Goal: Answer question/provide support

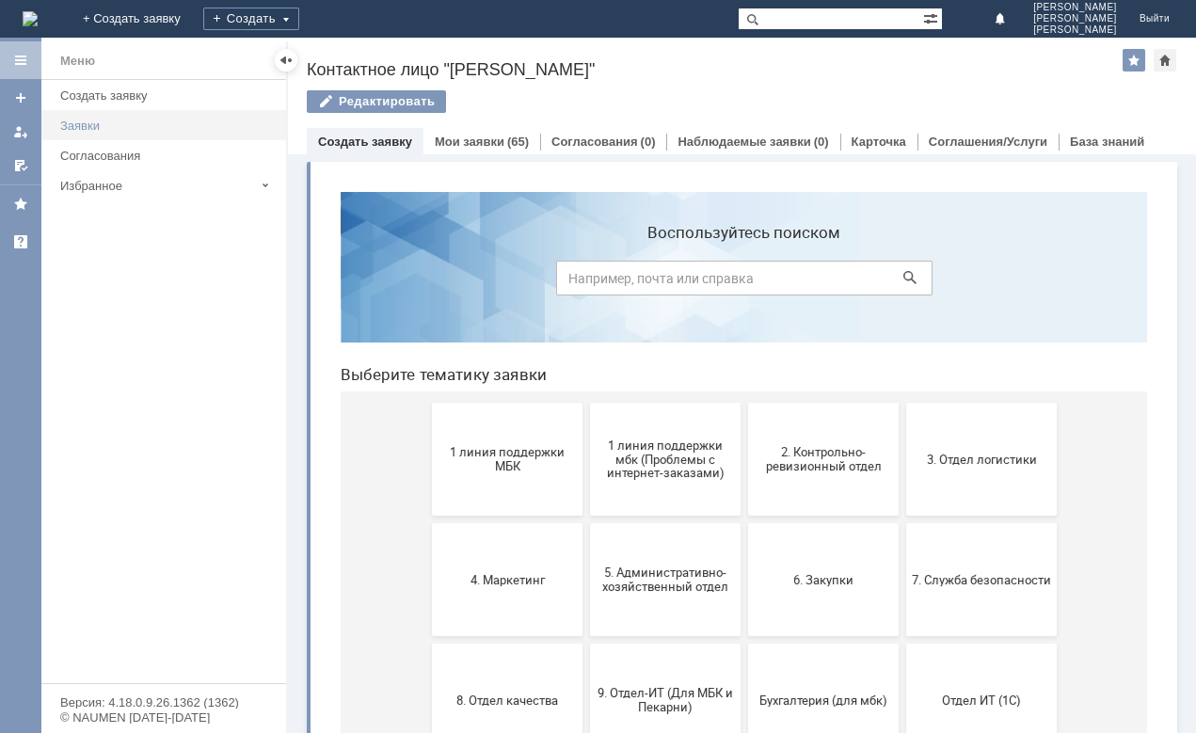
click at [91, 126] on div "Заявки" at bounding box center [167, 126] width 215 height 14
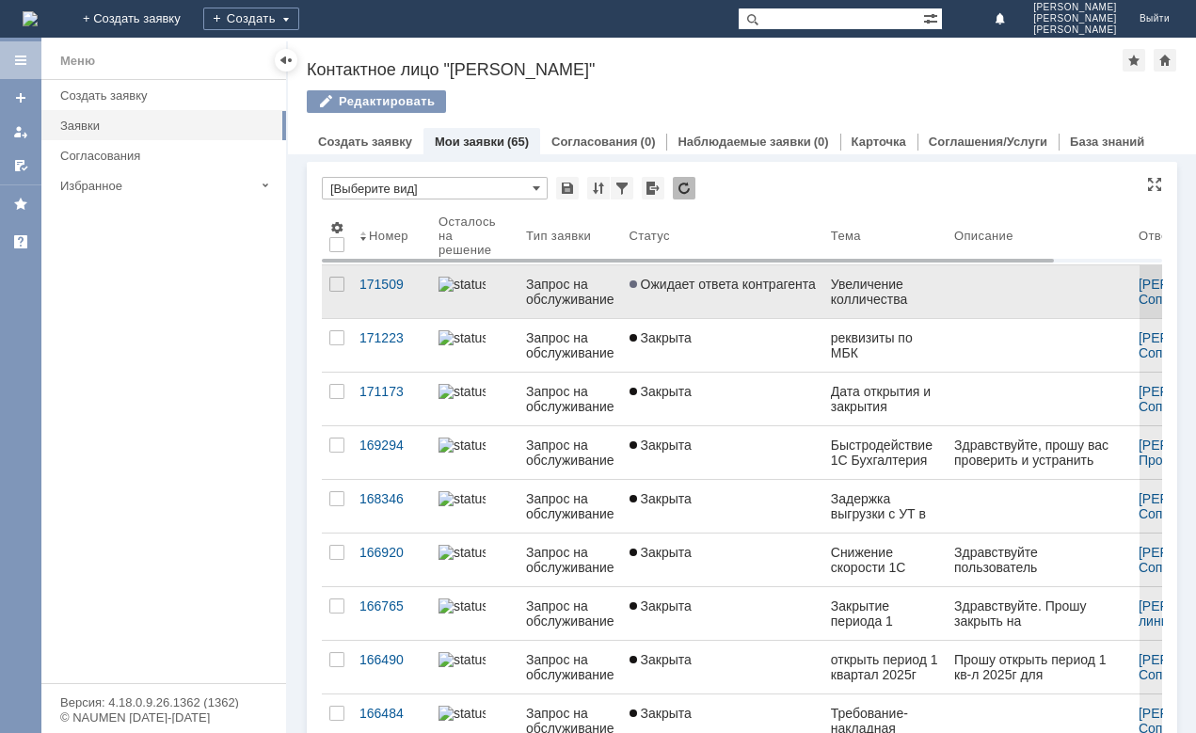
click at [573, 293] on div "Запрос на обслуживание" at bounding box center [570, 292] width 88 height 30
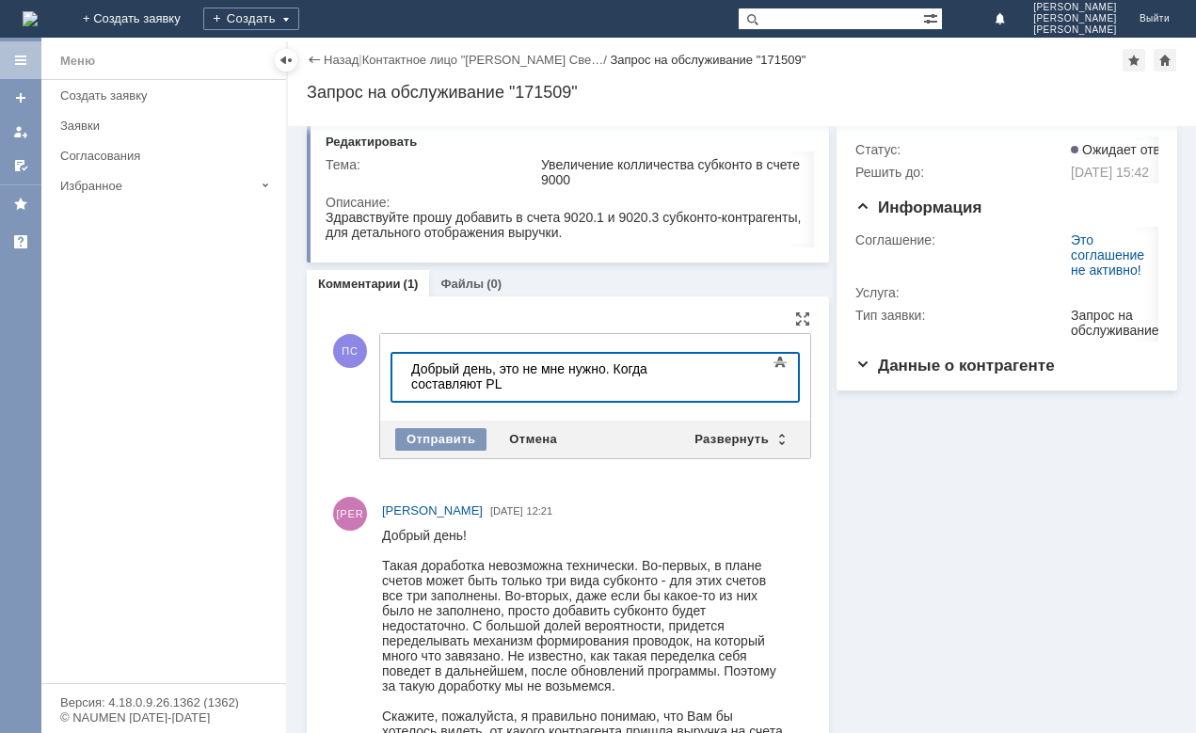
click at [678, 367] on div "Добрый день, это не мне нужно. Когда составляют PL" at bounding box center [544, 376] width 267 height 30
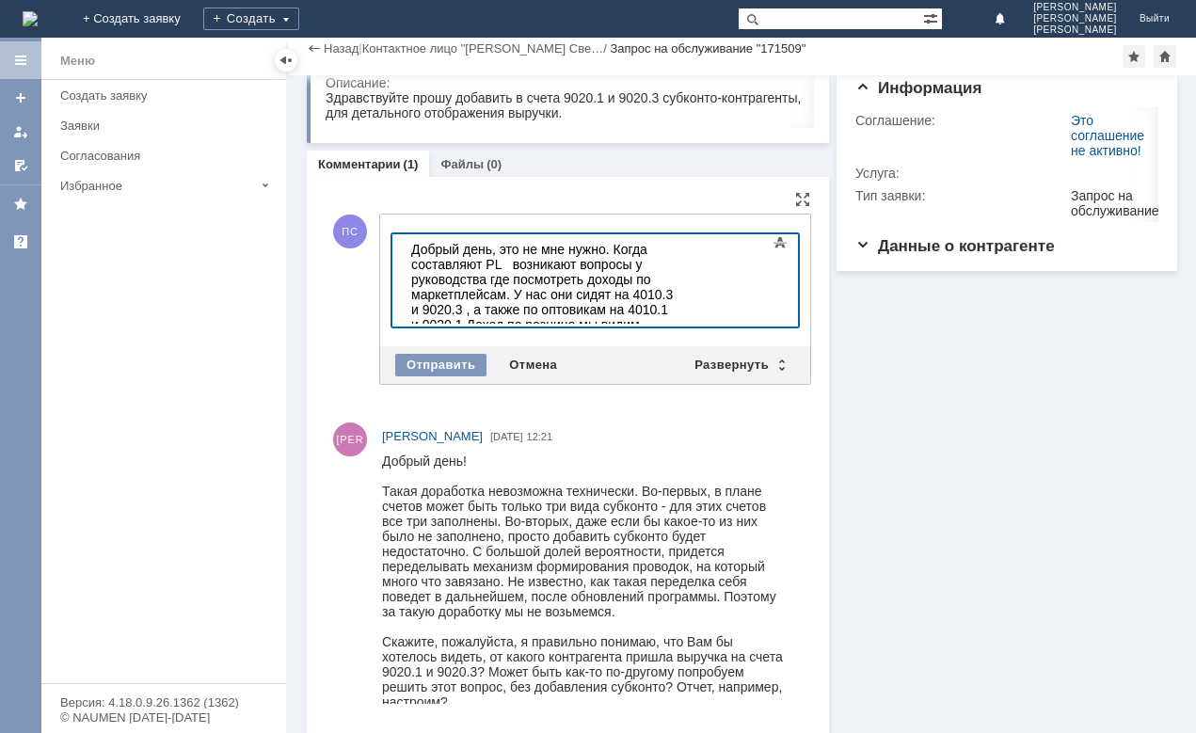
scroll to position [5, 0]
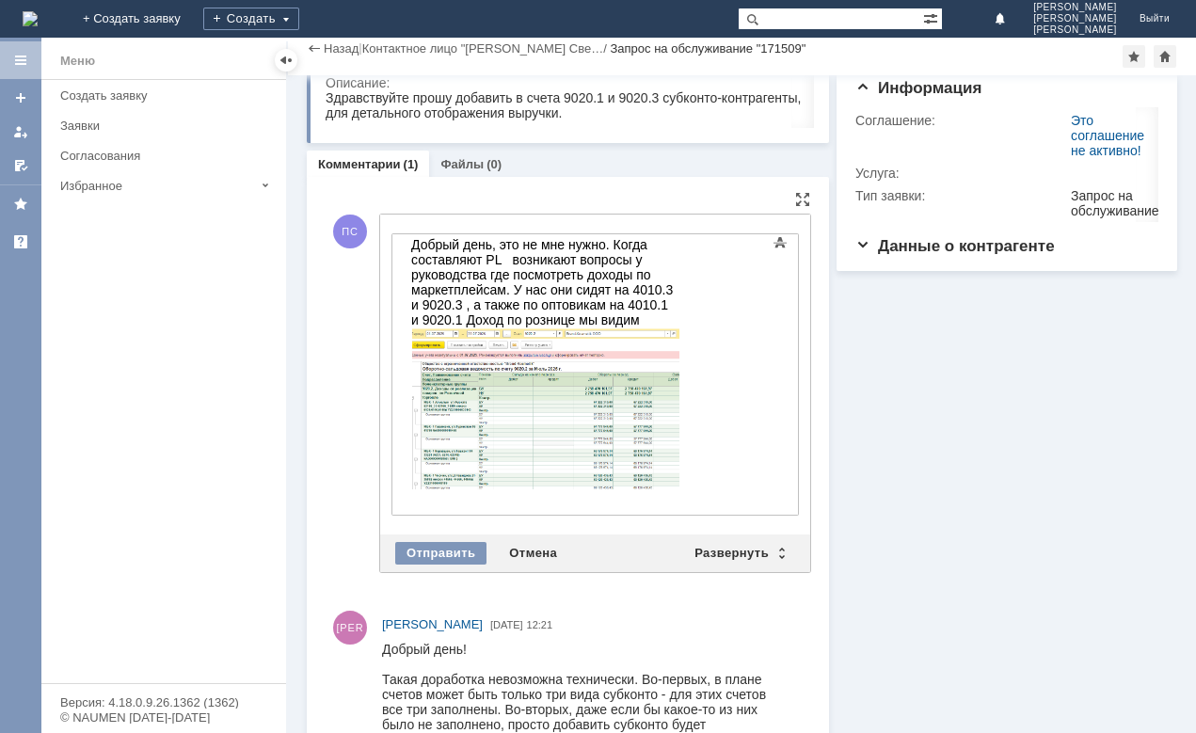
click at [757, 492] on div at bounding box center [594, 374] width 407 height 282
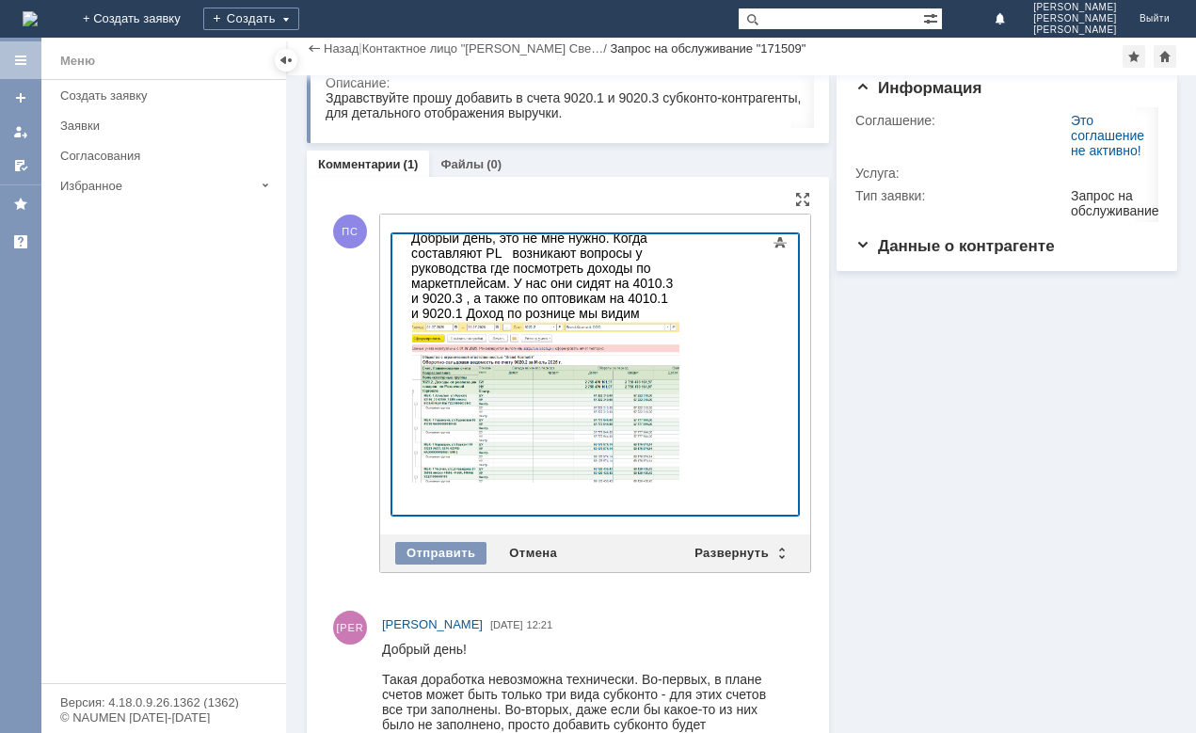
scroll to position [22, 0]
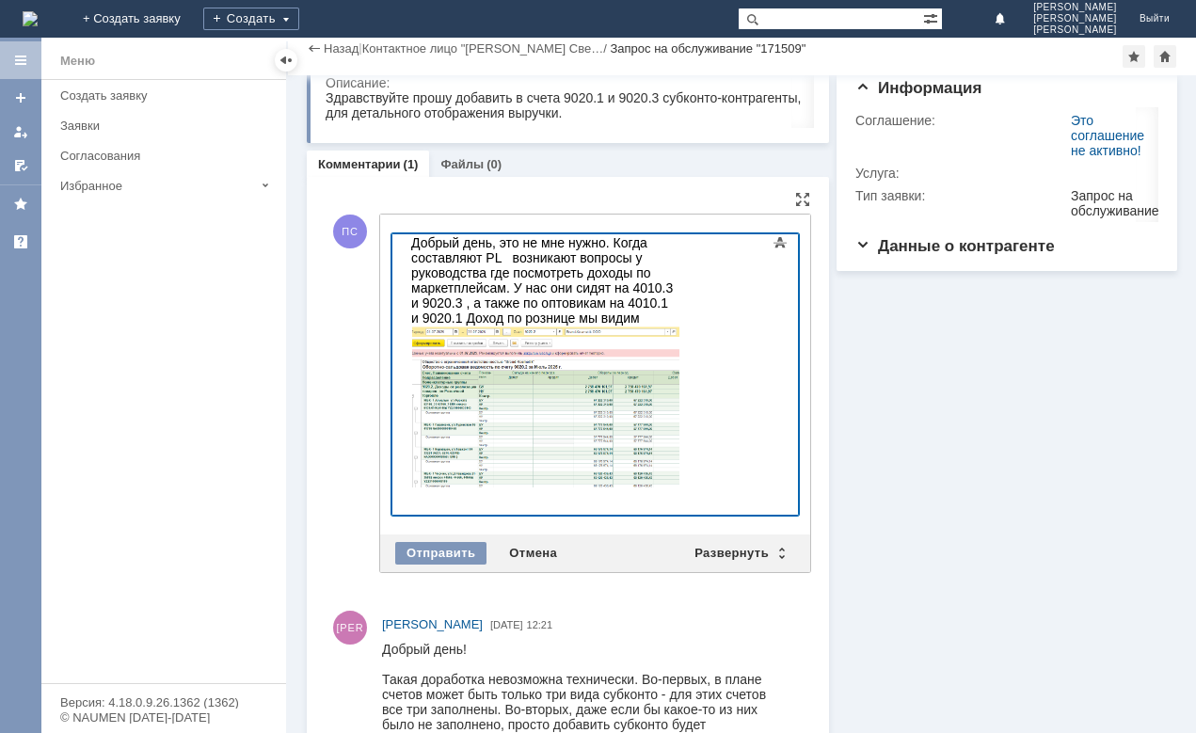
click at [750, 500] on div at bounding box center [594, 374] width 407 height 282
click at [593, 297] on div "Добрый день, это не мне нужно. Когда составляют PL возникают вопросы у руководс…" at bounding box center [544, 362] width 267 height 255
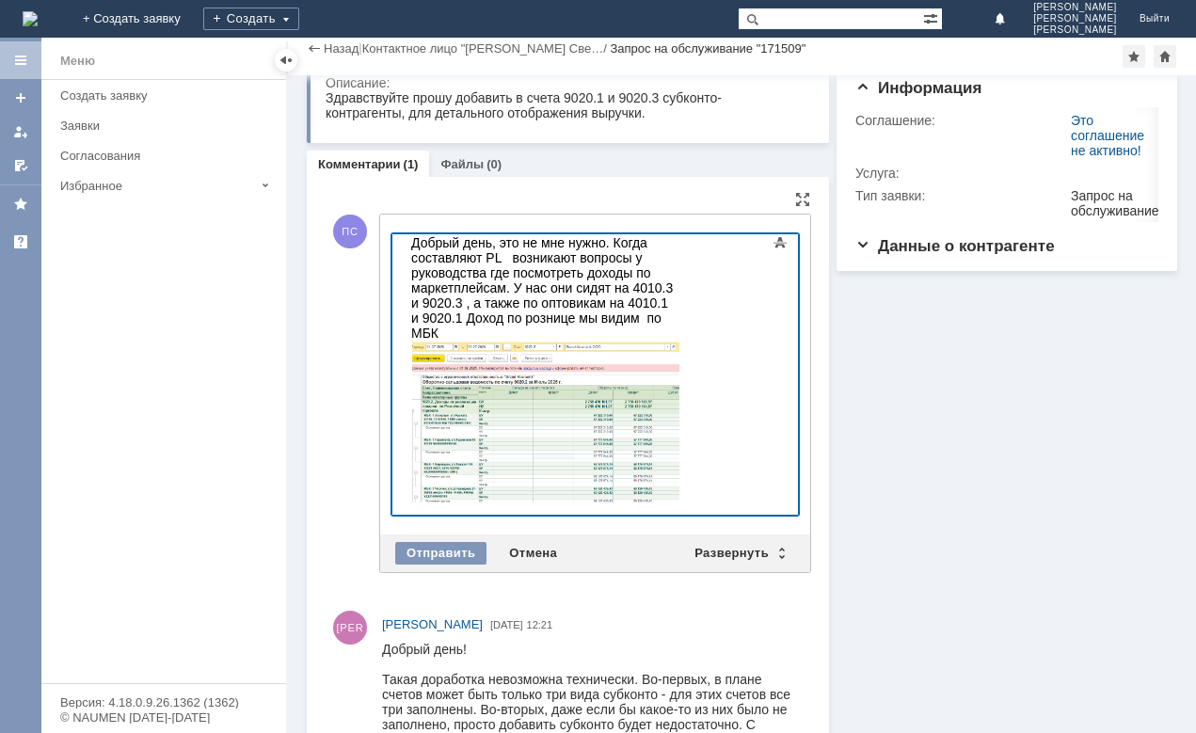
click at [765, 500] on div at bounding box center [594, 374] width 407 height 282
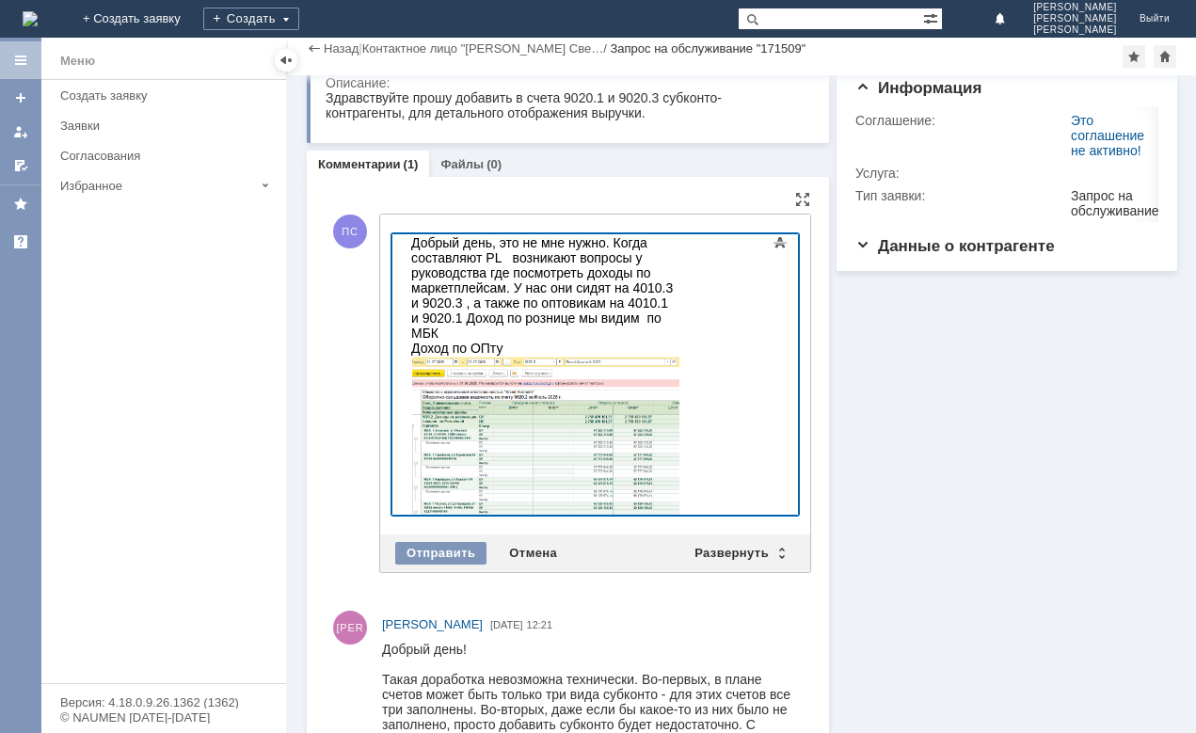
click at [522, 341] on div "Доход по ОПту" at bounding box center [544, 431] width 267 height 180
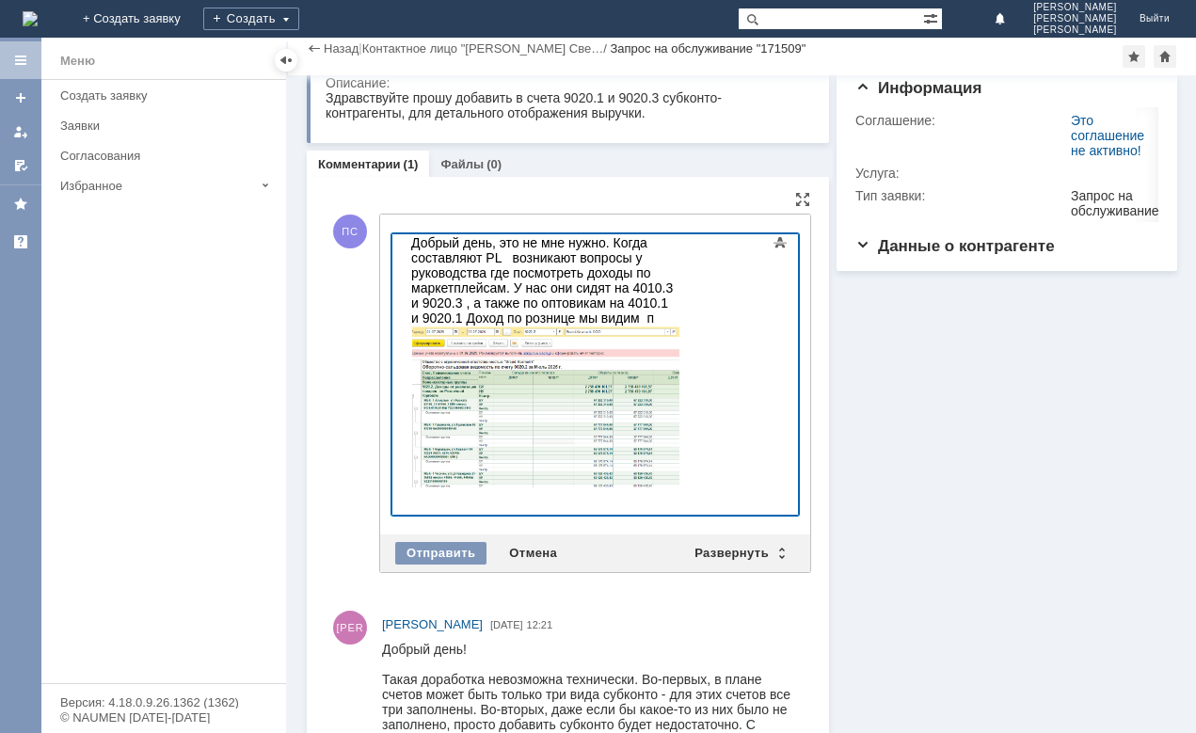
scroll to position [26, 0]
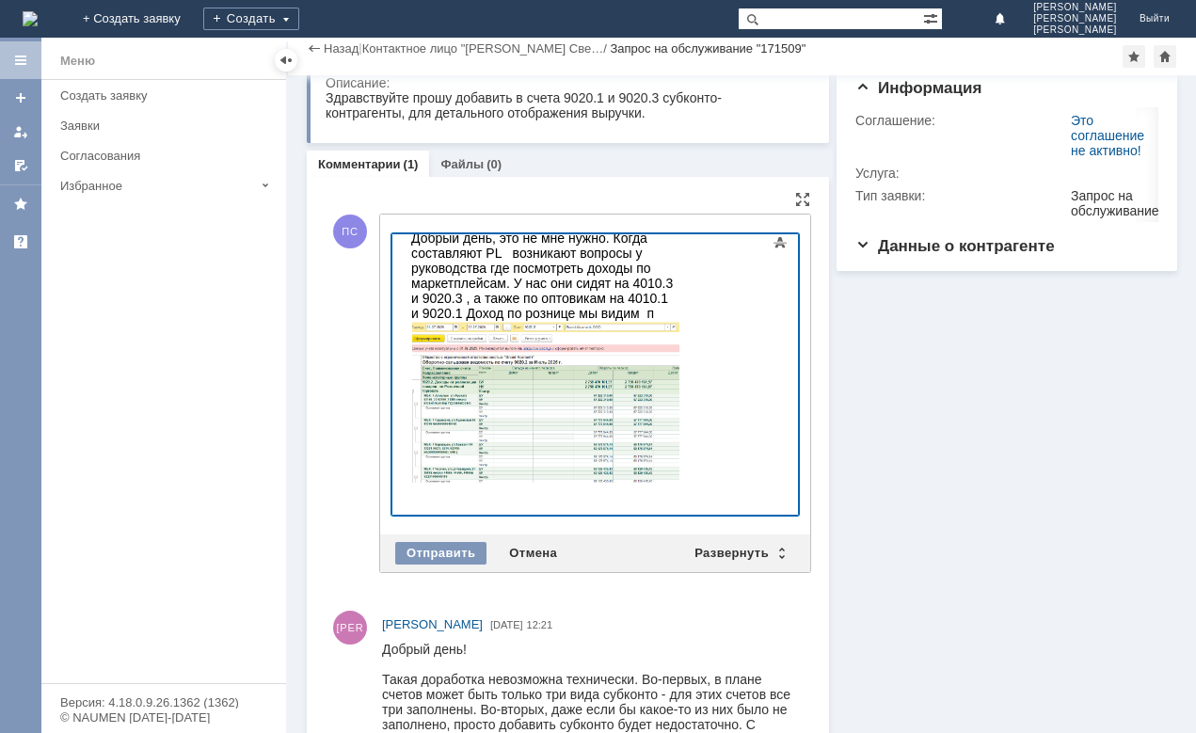
click at [743, 503] on div at bounding box center [594, 374] width 407 height 282
click at [756, 497] on div at bounding box center [594, 374] width 407 height 282
click at [609, 296] on div "Добрый день, это не мне нужно. Когда составляют PL возникают вопросы у руководс…" at bounding box center [544, 358] width 267 height 255
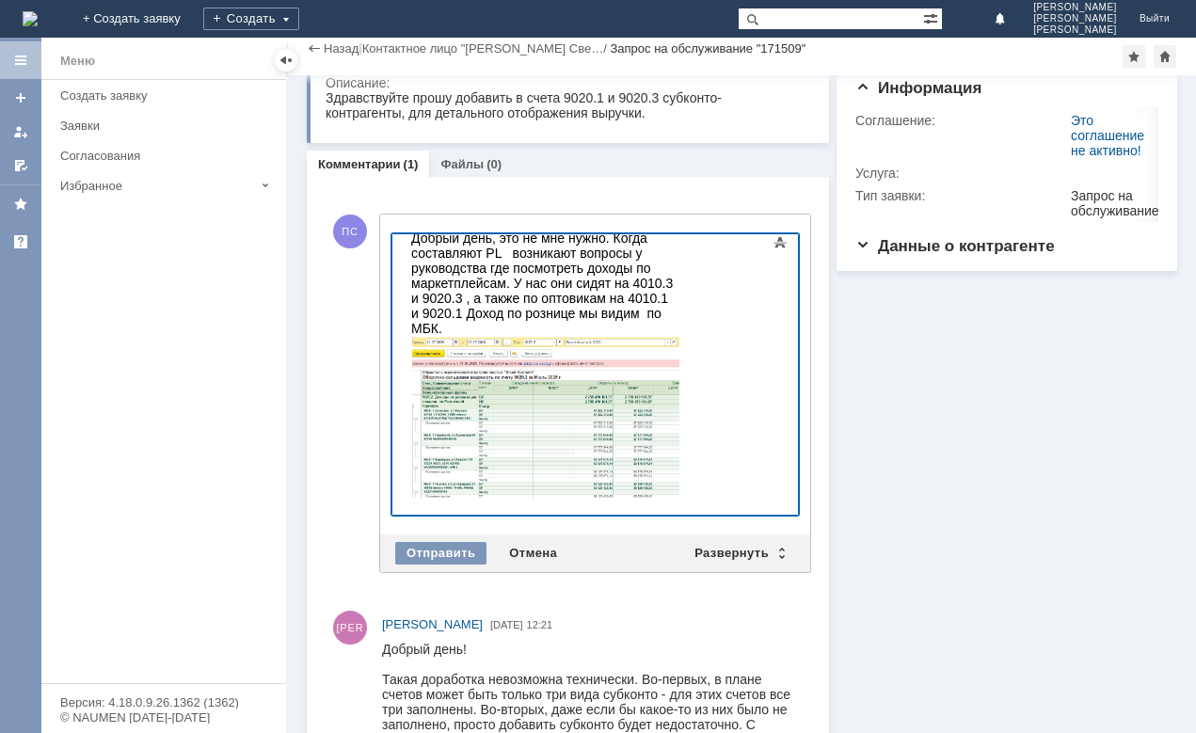
click at [652, 295] on div "Добрый день, это не мне нужно. Когда составляют PL возникают вопросы у руководс…" at bounding box center [544, 366] width 267 height 270
click at [664, 295] on div "Добрый день, это не мне нужно. Когда составляют PL возникают вопросы у руководс…" at bounding box center [544, 366] width 267 height 270
click at [747, 488] on div at bounding box center [594, 374] width 407 height 282
click at [749, 496] on div at bounding box center [594, 374] width 407 height 282
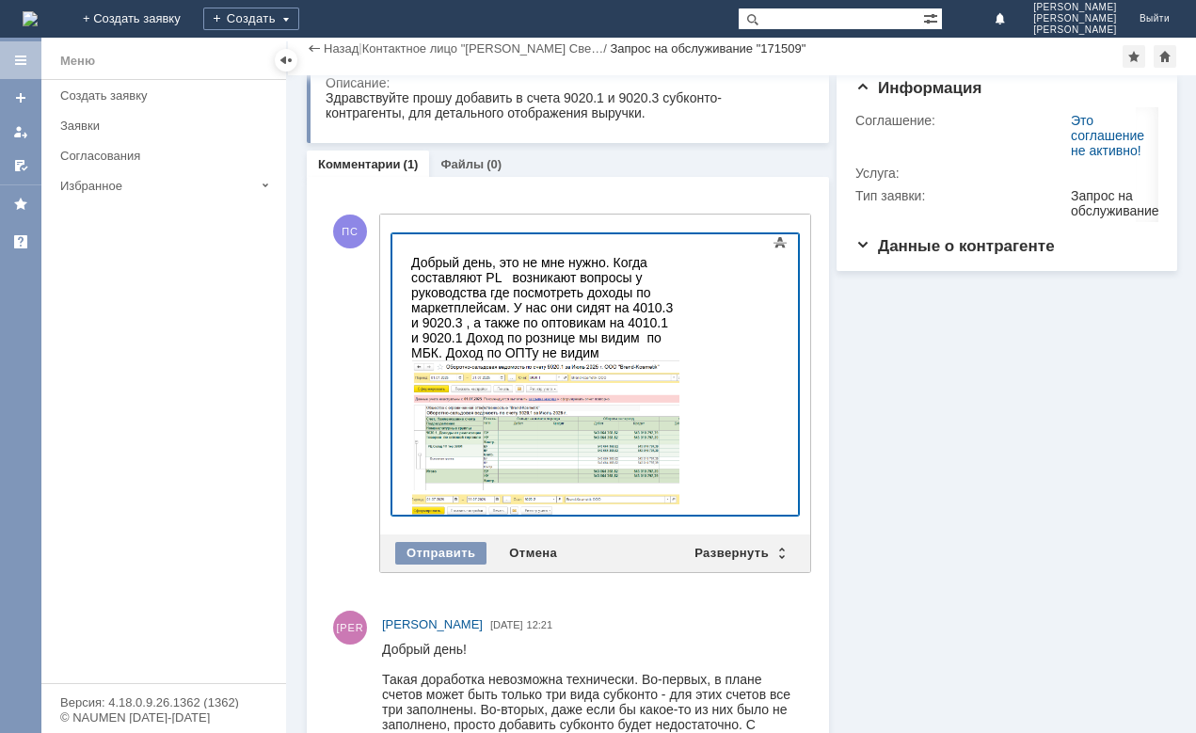
scroll to position [0, 0]
click at [481, 333] on div "Добрый день, это не мне нужно. Когда составляют PL возникают вопросы у руководс…" at bounding box center [544, 456] width 267 height 403
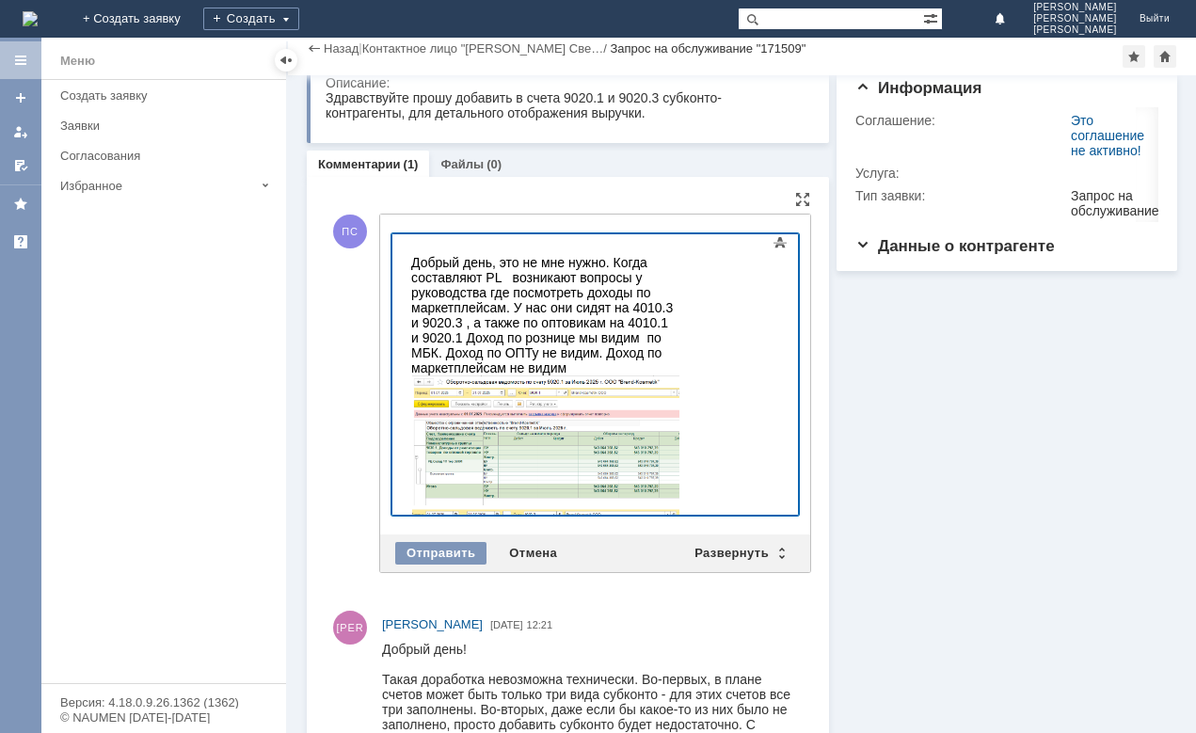
click at [678, 336] on div "Добрый день, это не мне нужно. Когда составляют PL возникают вопросы у руководс…" at bounding box center [544, 464] width 267 height 418
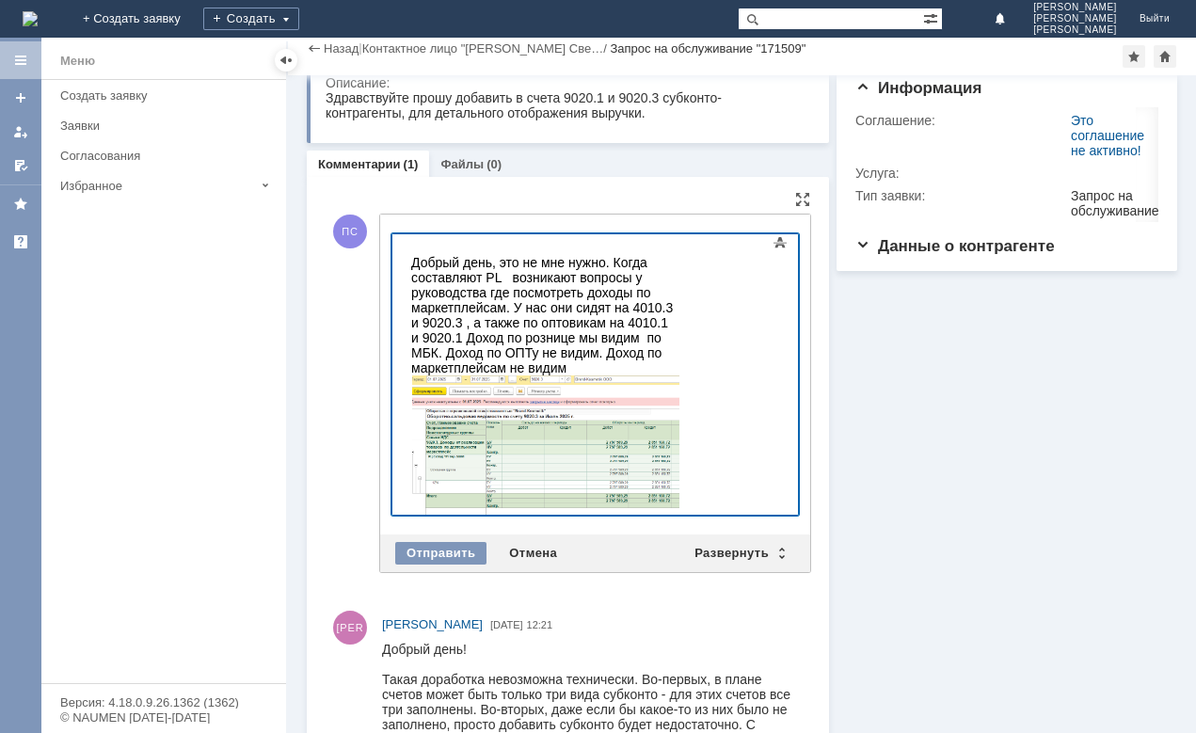
scroll to position [11, 0]
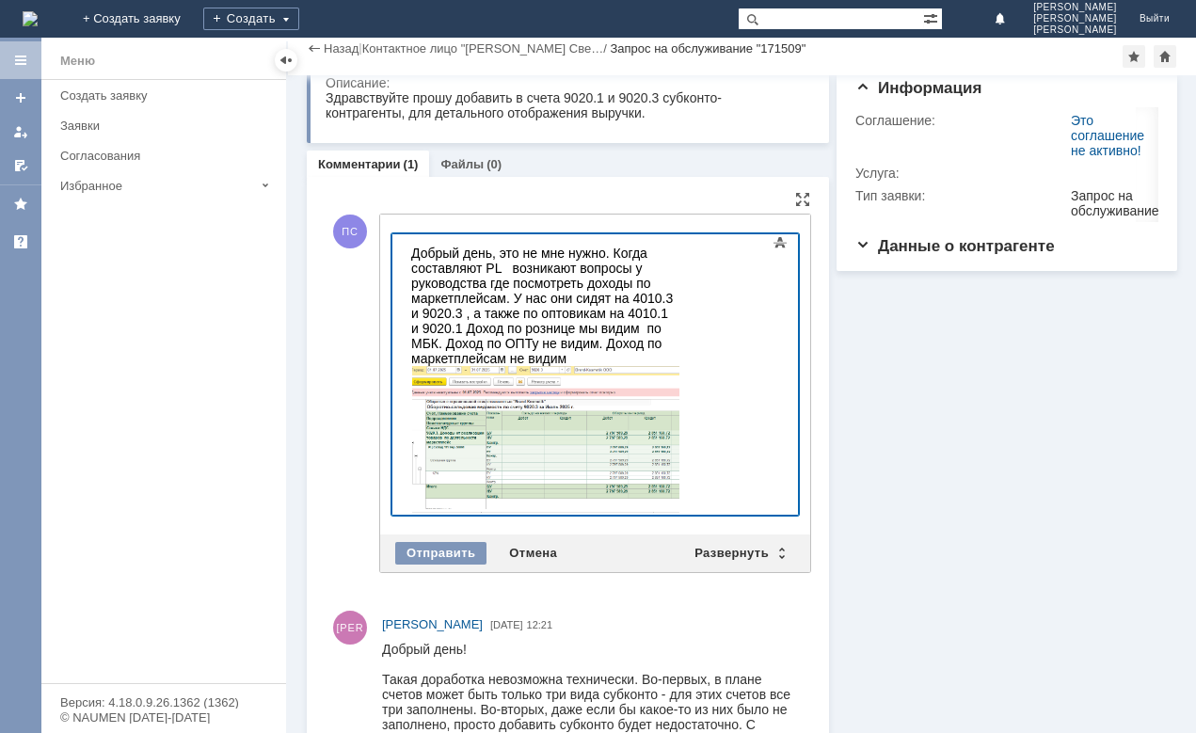
click at [678, 324] on div "Добрый день, это не мне нужно. Когда составляют PL возникают вопросы у руководс…" at bounding box center [544, 528] width 267 height 564
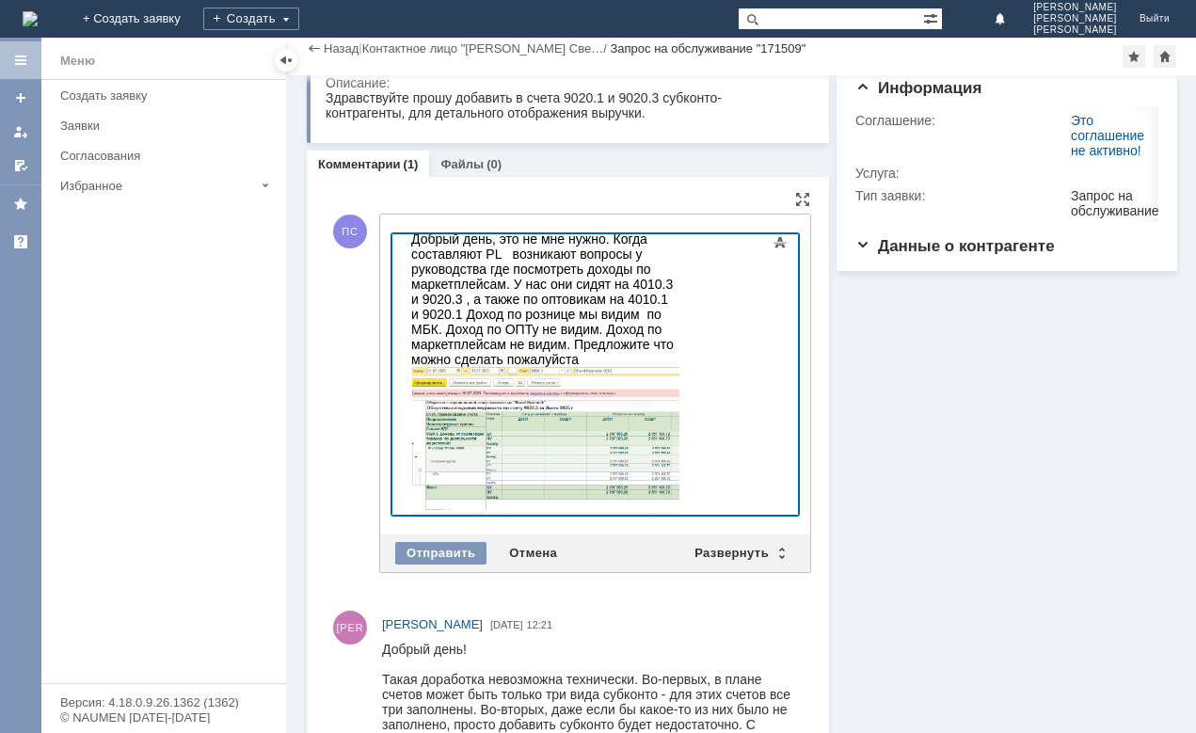
click at [686, 242] on body "Добрый день, это не мне нужно. Когда составляют PL возникают вопросы у руководс…" at bounding box center [545, 513] width 282 height 609
click at [505, 341] on div "Добрый день, это не мне нужно. Когда составляют PL, возникают вопросы у руковод…" at bounding box center [544, 520] width 267 height 579
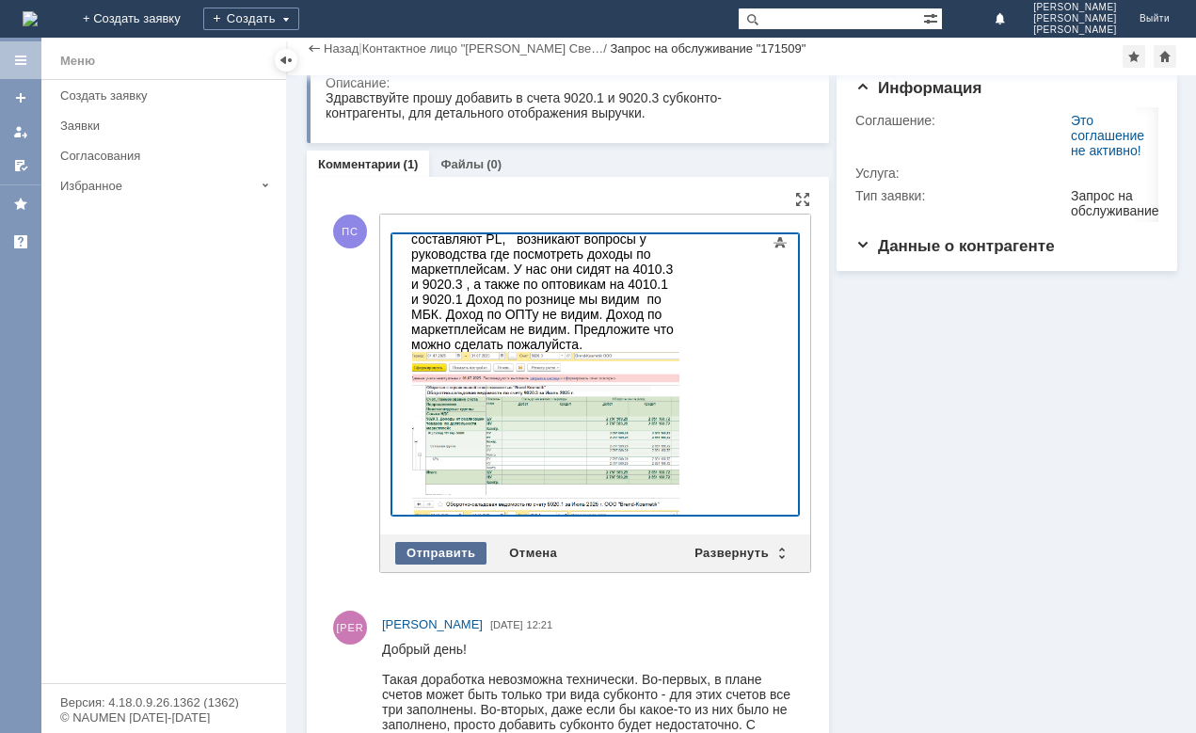
click at [422, 548] on div "Отправить" at bounding box center [440, 553] width 91 height 23
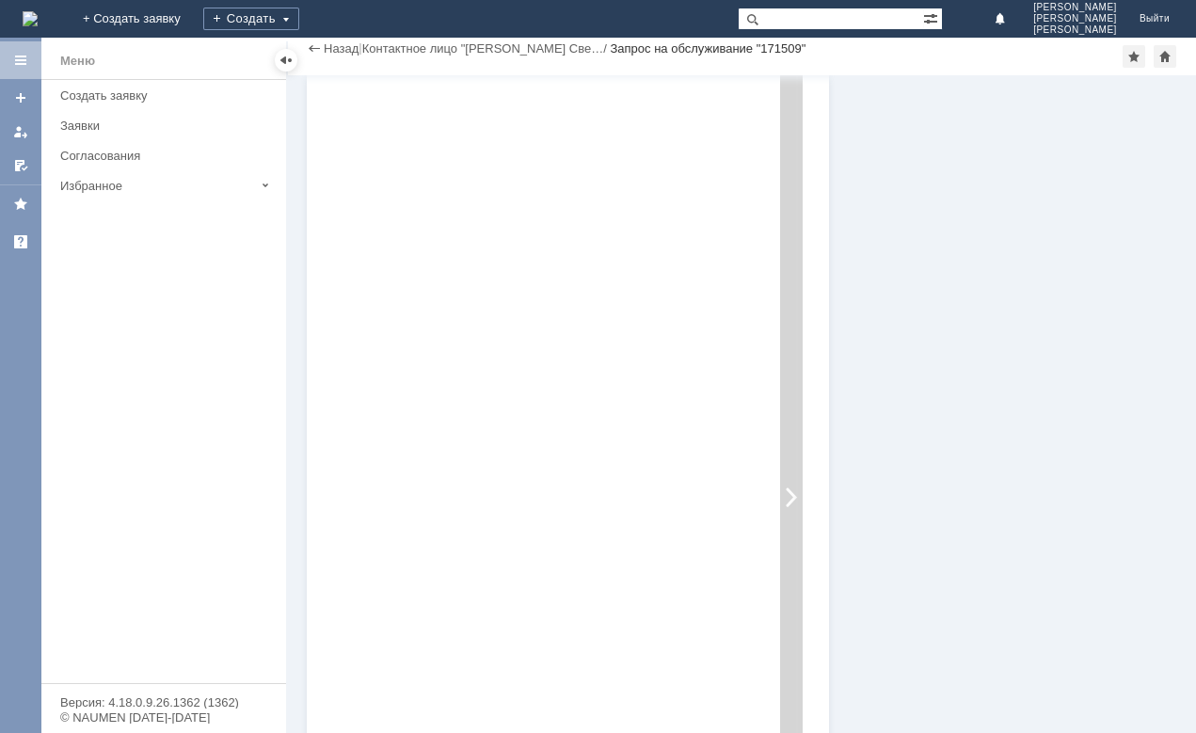
scroll to position [513, 0]
